Goal: Check status: Check status

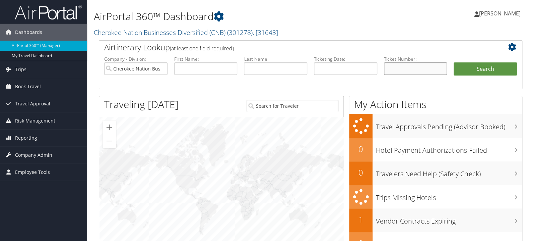
click at [408, 67] on input "text" at bounding box center [415, 68] width 63 height 12
paste input "01673110538654"
type input "01673110538654"
click at [454, 62] on button "Search" at bounding box center [485, 68] width 63 height 13
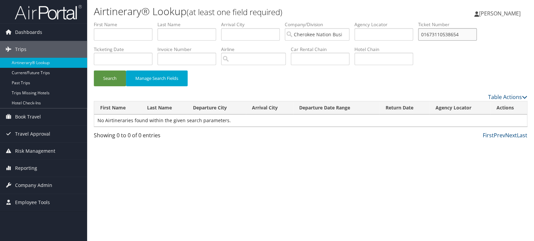
click at [477, 36] on input "01673110538654" at bounding box center [447, 34] width 59 height 12
type input "0167311053865"
click at [94, 70] on button "Search" at bounding box center [110, 78] width 32 height 16
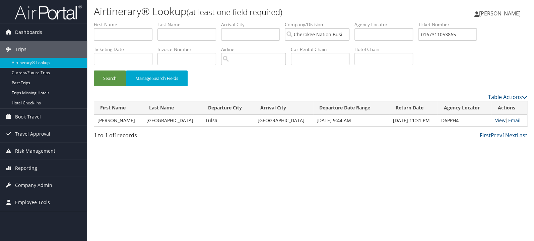
click at [495, 121] on link "View" at bounding box center [500, 120] width 10 height 6
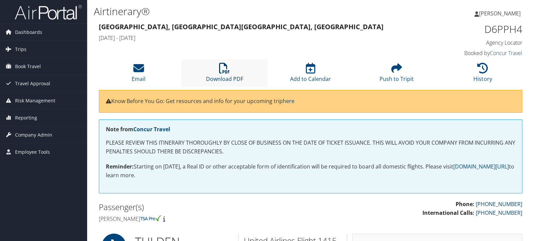
click at [228, 66] on icon at bounding box center [224, 68] width 11 height 11
